Goal: Task Accomplishment & Management: Manage account settings

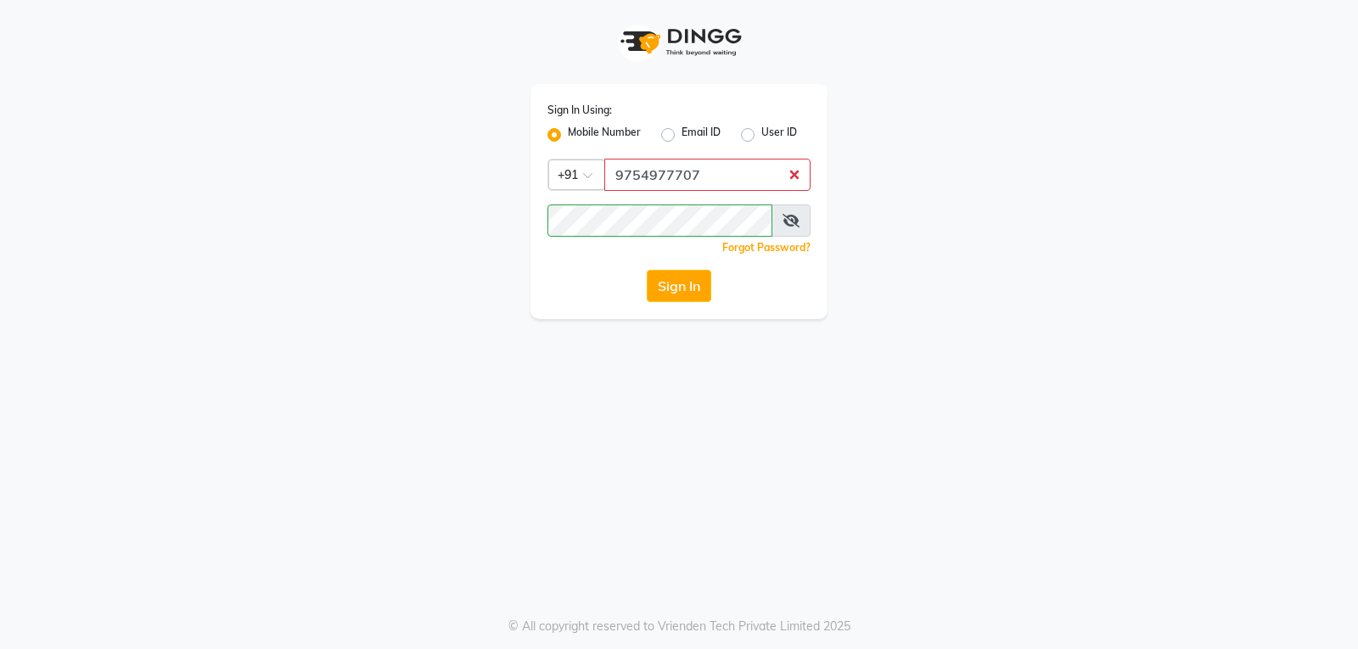
click at [695, 267] on div "Sign In Using: Mobile Number Email ID User ID Country Code × [PHONE_NUMBER] Rem…" at bounding box center [678, 201] width 297 height 235
click at [691, 284] on button "Sign In" at bounding box center [679, 286] width 65 height 32
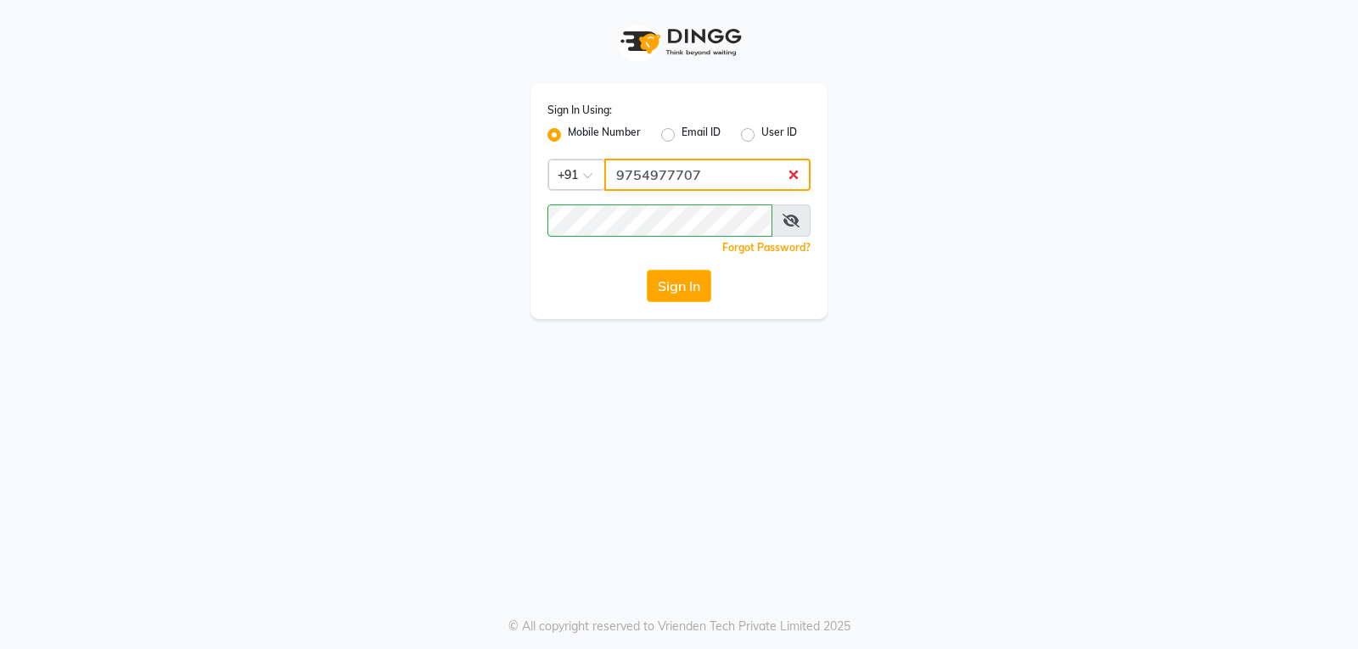
drag, startPoint x: 799, startPoint y: 176, endPoint x: 820, endPoint y: 188, distance: 24.3
click at [799, 176] on input "9754977707" at bounding box center [707, 175] width 206 height 32
click at [540, 351] on div "Sign In Using: Mobile Number Email ID User ID Country Code × +91 9754977707 Rem…" at bounding box center [679, 324] width 1358 height 649
type input "9754977707"
click at [682, 290] on button "Sign In" at bounding box center [679, 286] width 65 height 32
